Goal: Information Seeking & Learning: Learn about a topic

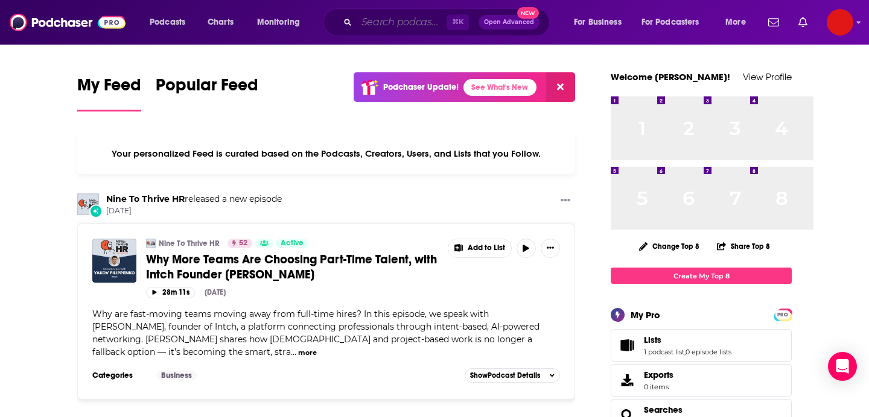
click at [446, 32] on input "Search podcasts, credits, & more..." at bounding box center [402, 22] width 90 height 19
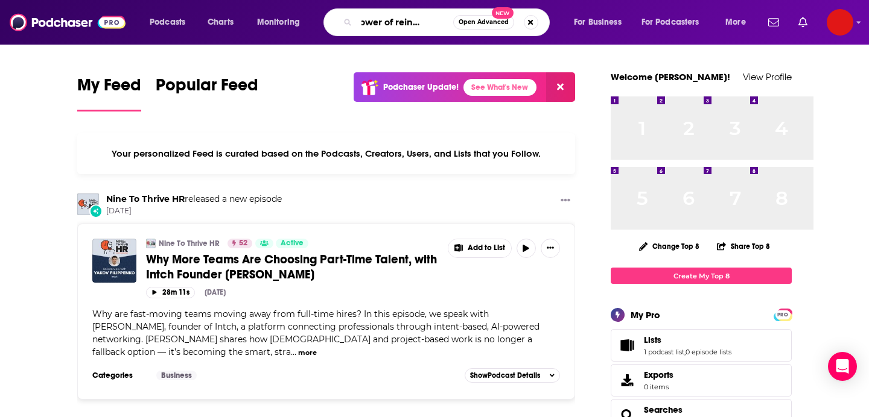
scroll to position [0, 127]
type input "the power of reinvention"
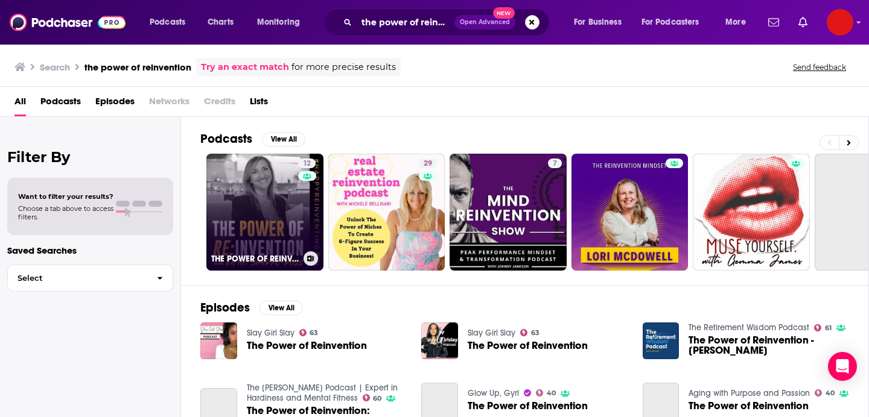
click at [323, 271] on link "12 THE POWER OF REINVENTION with [PERSON_NAME]" at bounding box center [264, 212] width 117 height 117
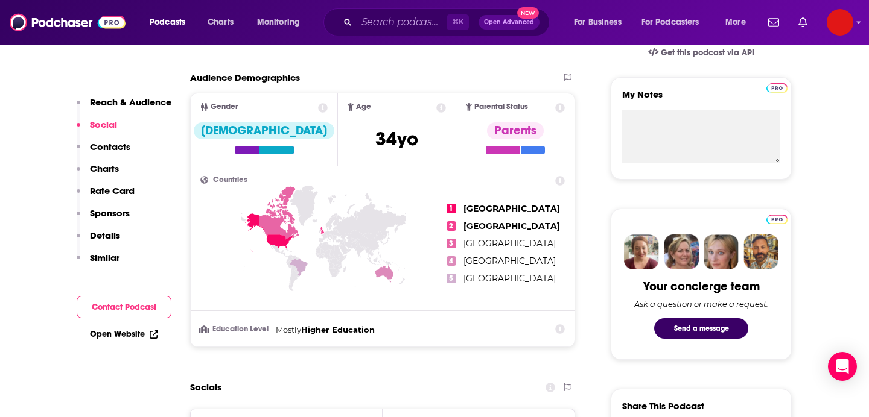
scroll to position [410, 0]
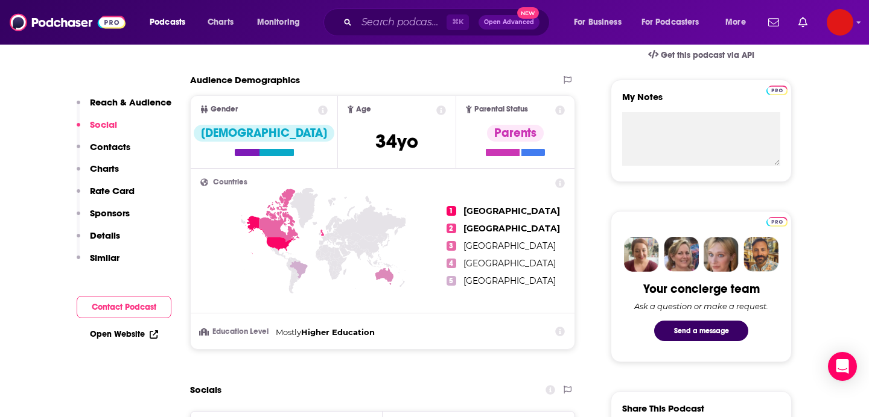
click at [170, 108] on p "Reach & Audience" at bounding box center [130, 102] width 81 height 11
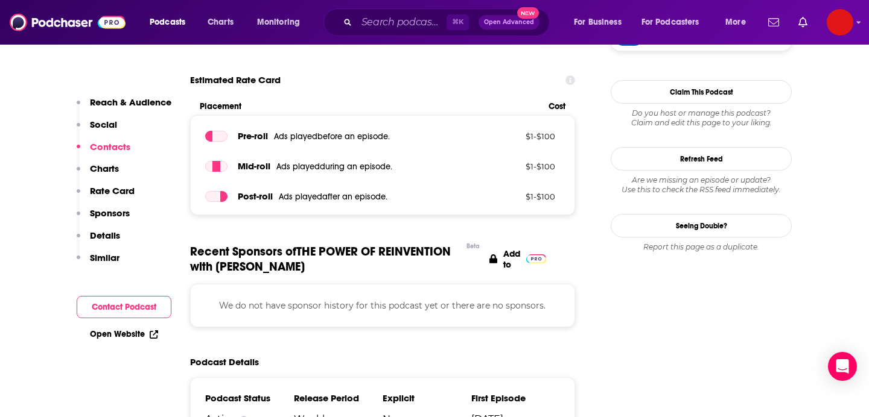
scroll to position [1020, 0]
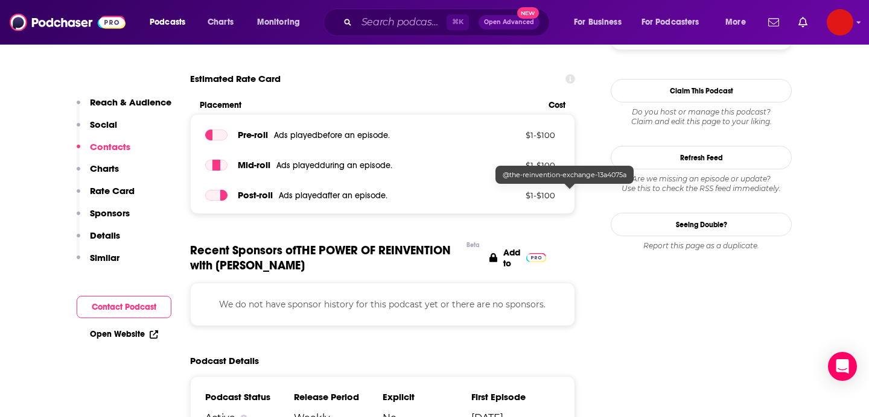
click at [114, 257] on div "Reach & Audience Social Contacts Charts Rate Card Sponsors Details Similar" at bounding box center [124, 185] width 95 height 177
click at [94, 174] on p "Charts" at bounding box center [104, 168] width 29 height 11
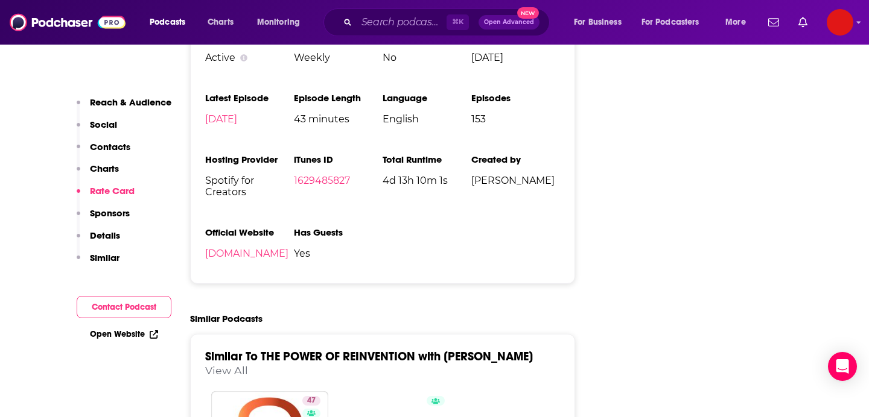
scroll to position [1389, 0]
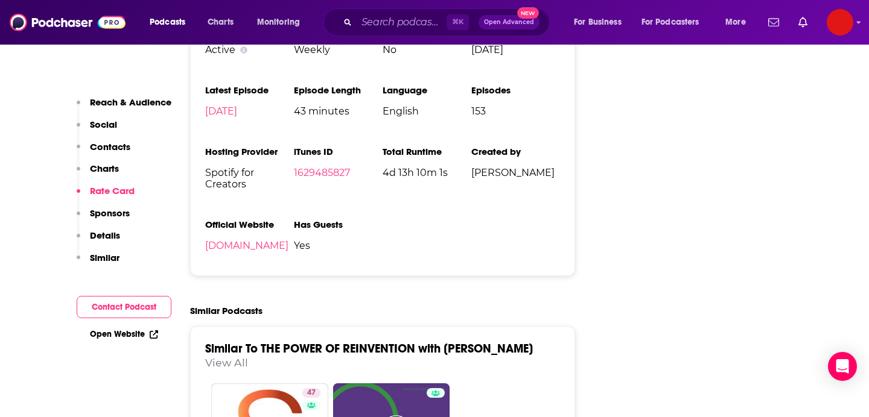
click at [116, 219] on p "Sponsors" at bounding box center [110, 213] width 40 height 11
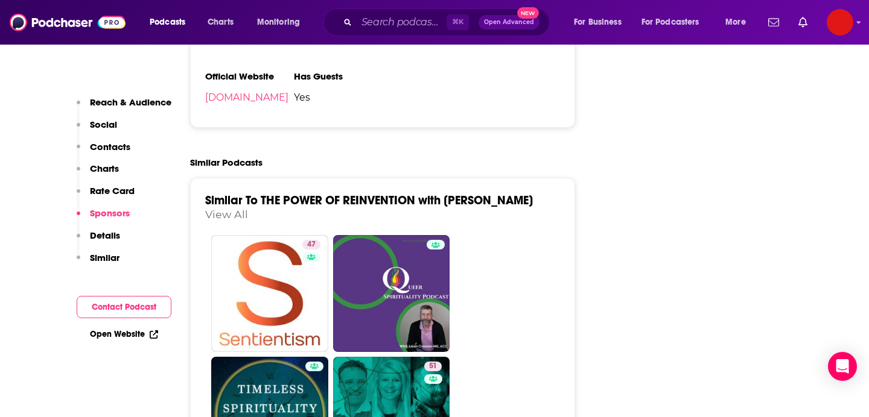
click at [103, 241] on p "Details" at bounding box center [105, 235] width 30 height 11
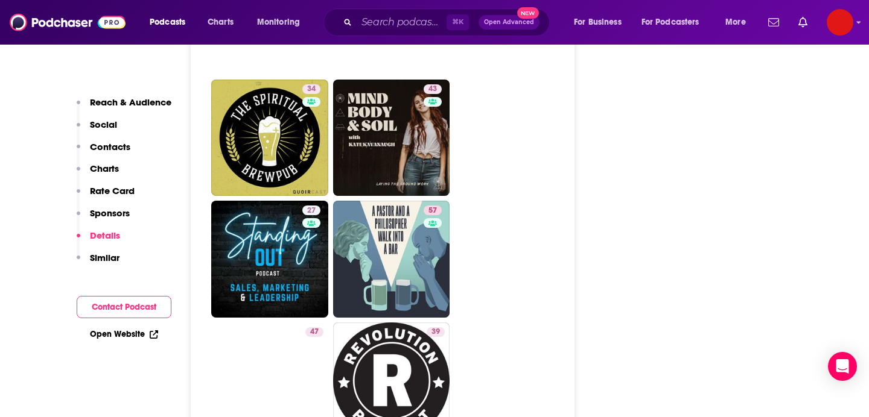
scroll to position [2059, 0]
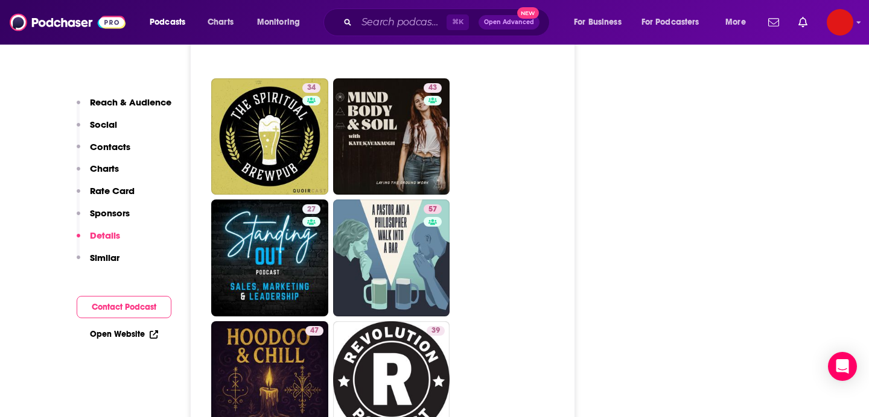
click at [90, 264] on p "Similar" at bounding box center [105, 257] width 30 height 11
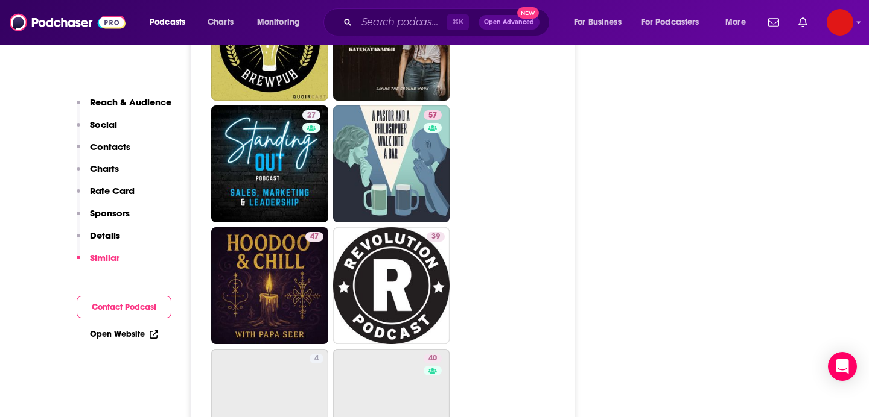
click at [120, 108] on p "Reach & Audience" at bounding box center [130, 102] width 81 height 11
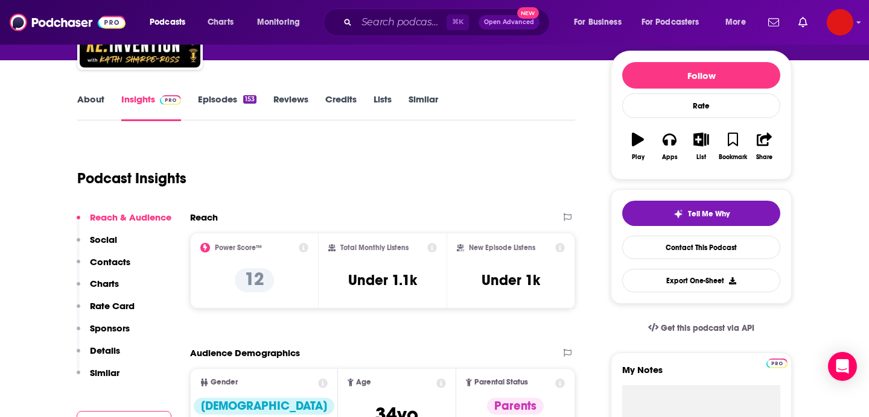
scroll to position [137, 0]
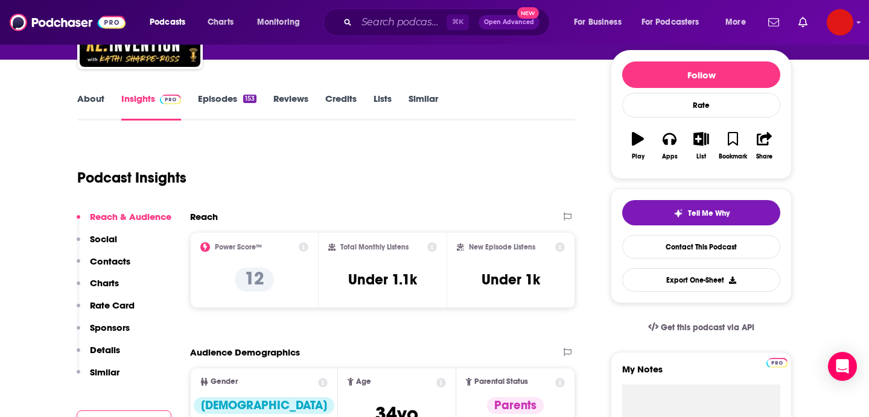
click at [232, 121] on link "Episodes 153" at bounding box center [227, 107] width 59 height 28
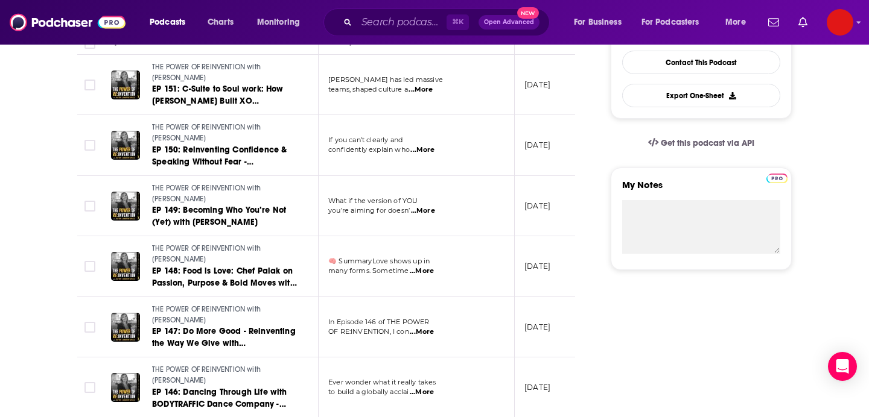
scroll to position [323, 0]
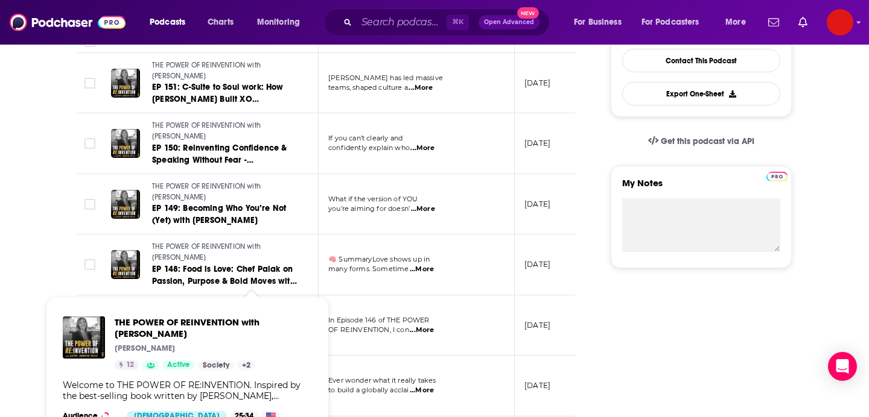
click at [241, 142] on link "THE POWER OF REINVENTION with [PERSON_NAME]" at bounding box center [224, 131] width 145 height 21
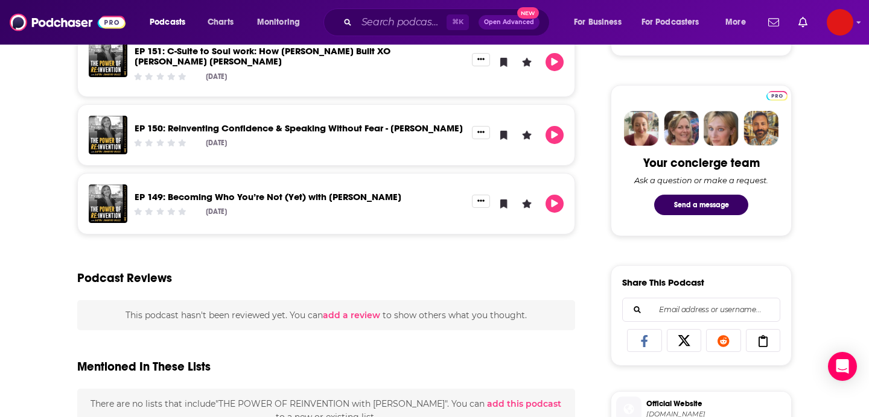
scroll to position [534, 0]
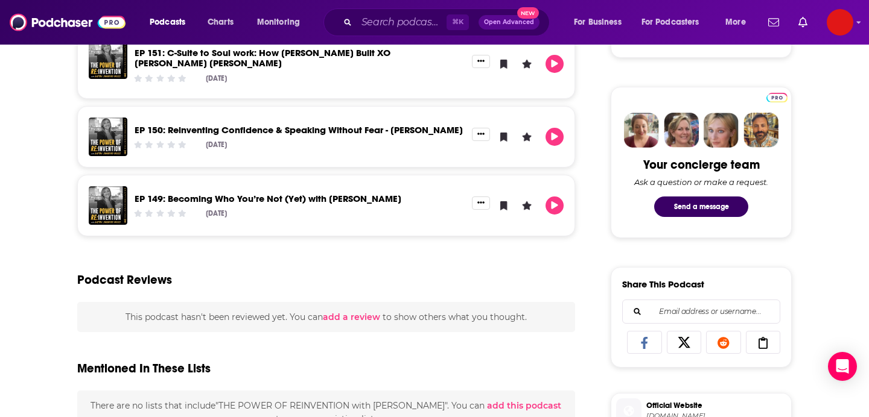
click at [221, 13] on link "View All" at bounding box center [200, 7] width 43 height 13
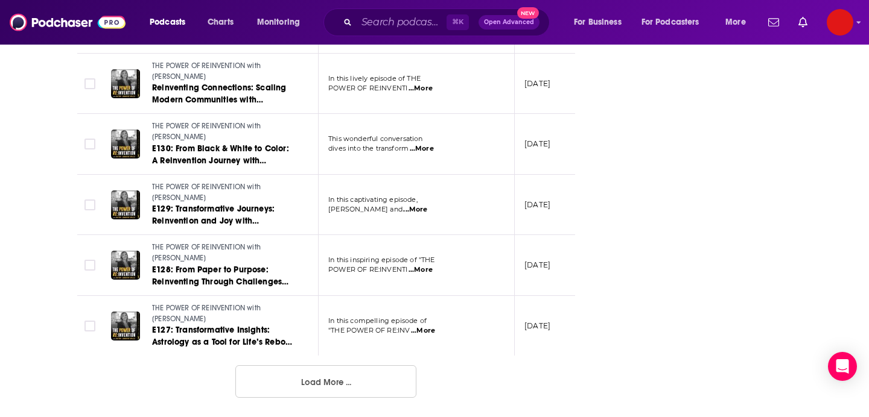
scroll to position [2415, 0]
click at [416, 366] on button "Load More ..." at bounding box center [325, 382] width 181 height 33
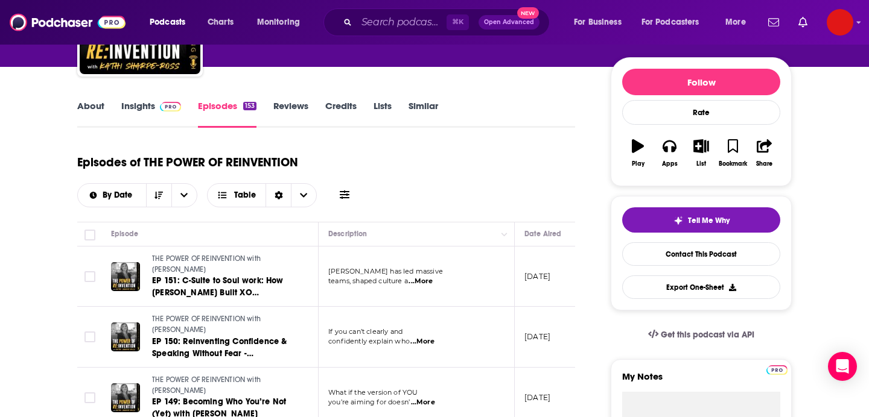
scroll to position [0, 0]
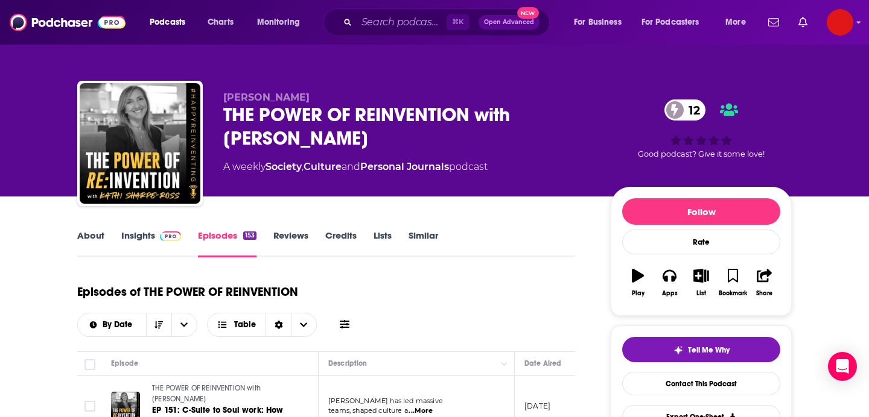
click at [77, 258] on link "About" at bounding box center [90, 244] width 27 height 28
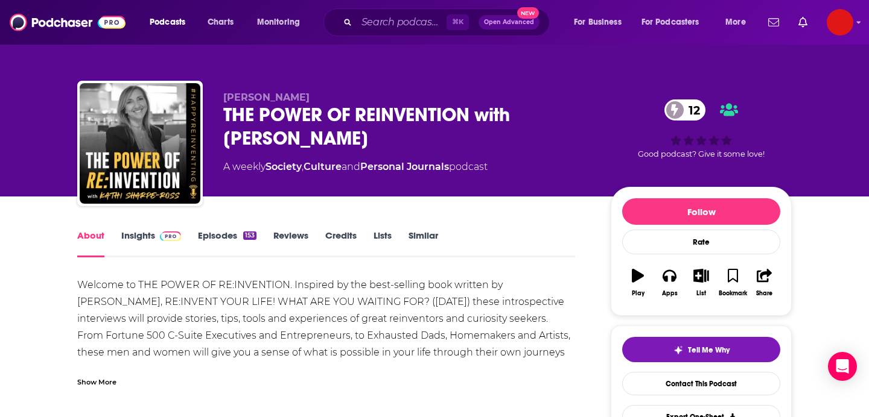
click at [146, 258] on link "Insights" at bounding box center [151, 244] width 60 height 28
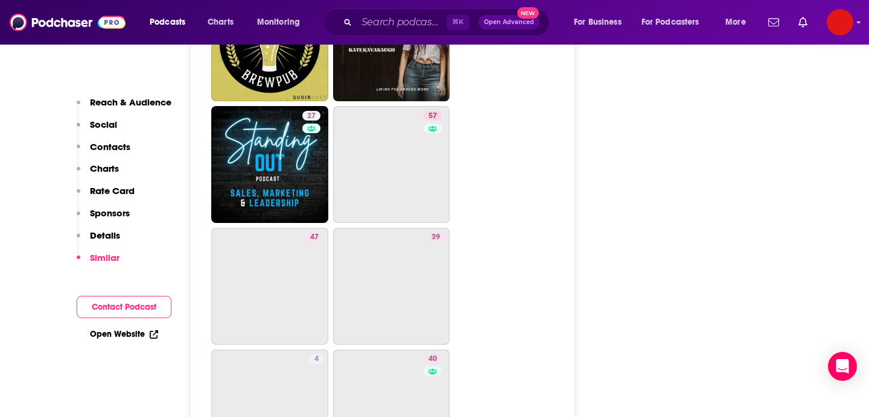
scroll to position [2154, 0]
